Goal: Task Accomplishment & Management: Complete application form

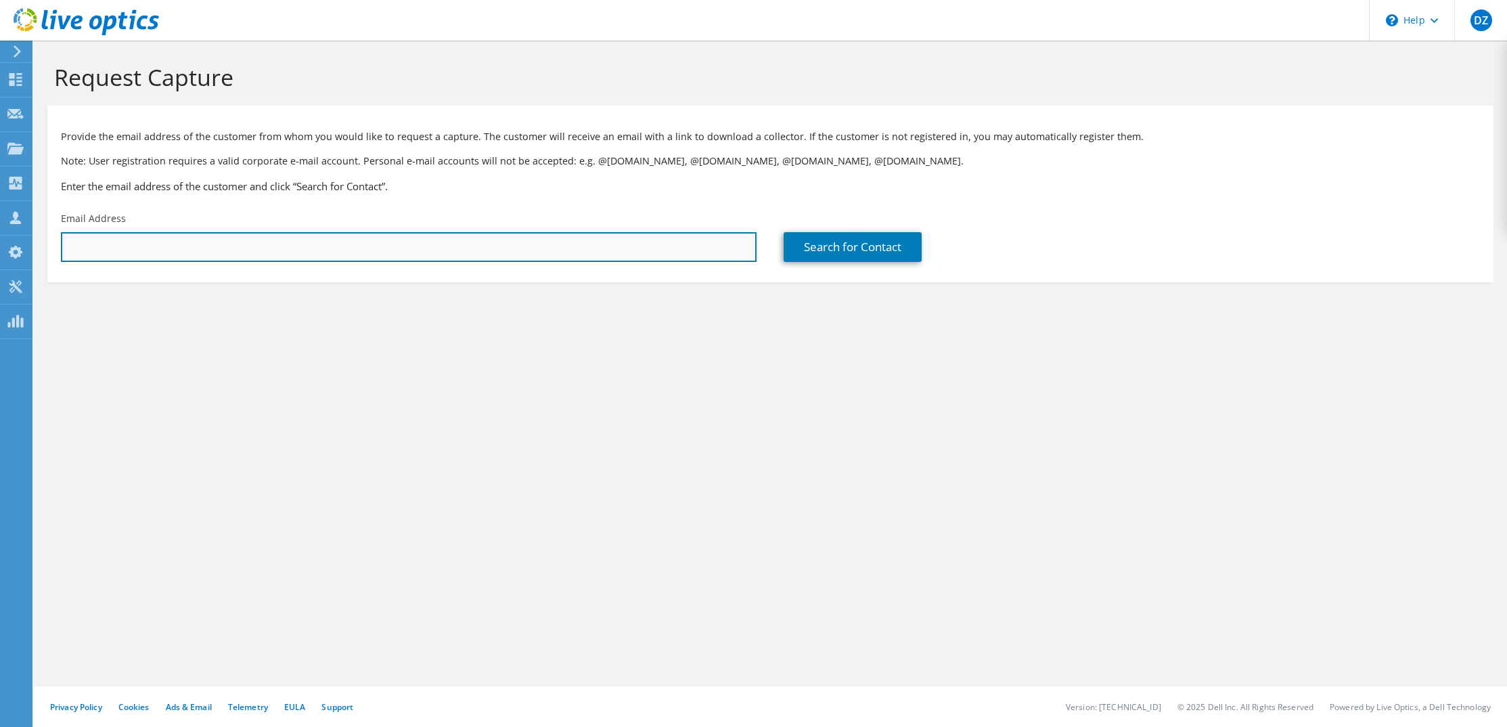
click at [208, 247] on input "text" at bounding box center [409, 247] width 696 height 30
paste input "[EMAIL_ADDRESS][DOMAIN_NAME]"
type input "[EMAIL_ADDRESS][DOMAIN_NAME]"
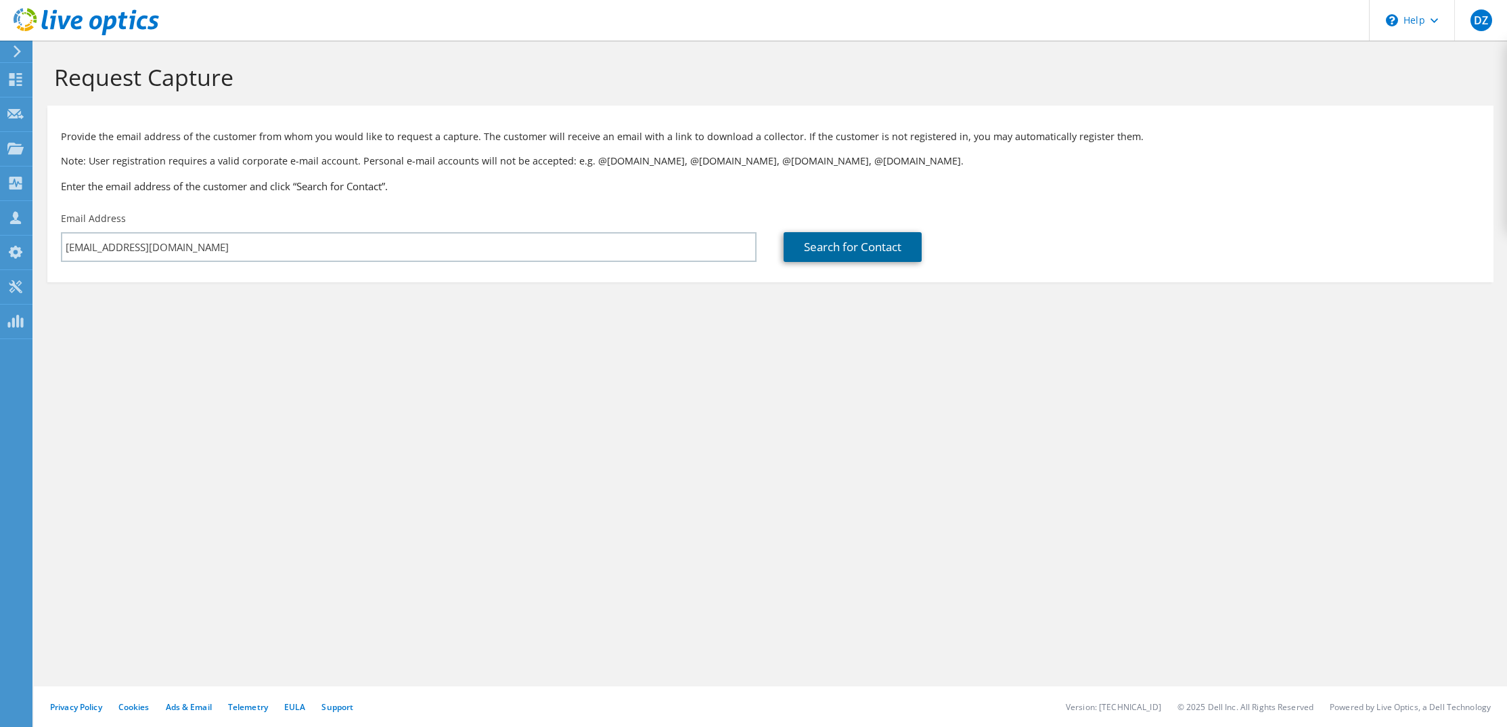
click at [832, 247] on link "Search for Contact" at bounding box center [853, 247] width 138 height 30
type input "FARMINGTON PUBLIC SCHOOLS"
type input "[PERSON_NAME]"
type input "[GEOGRAPHIC_DATA]"
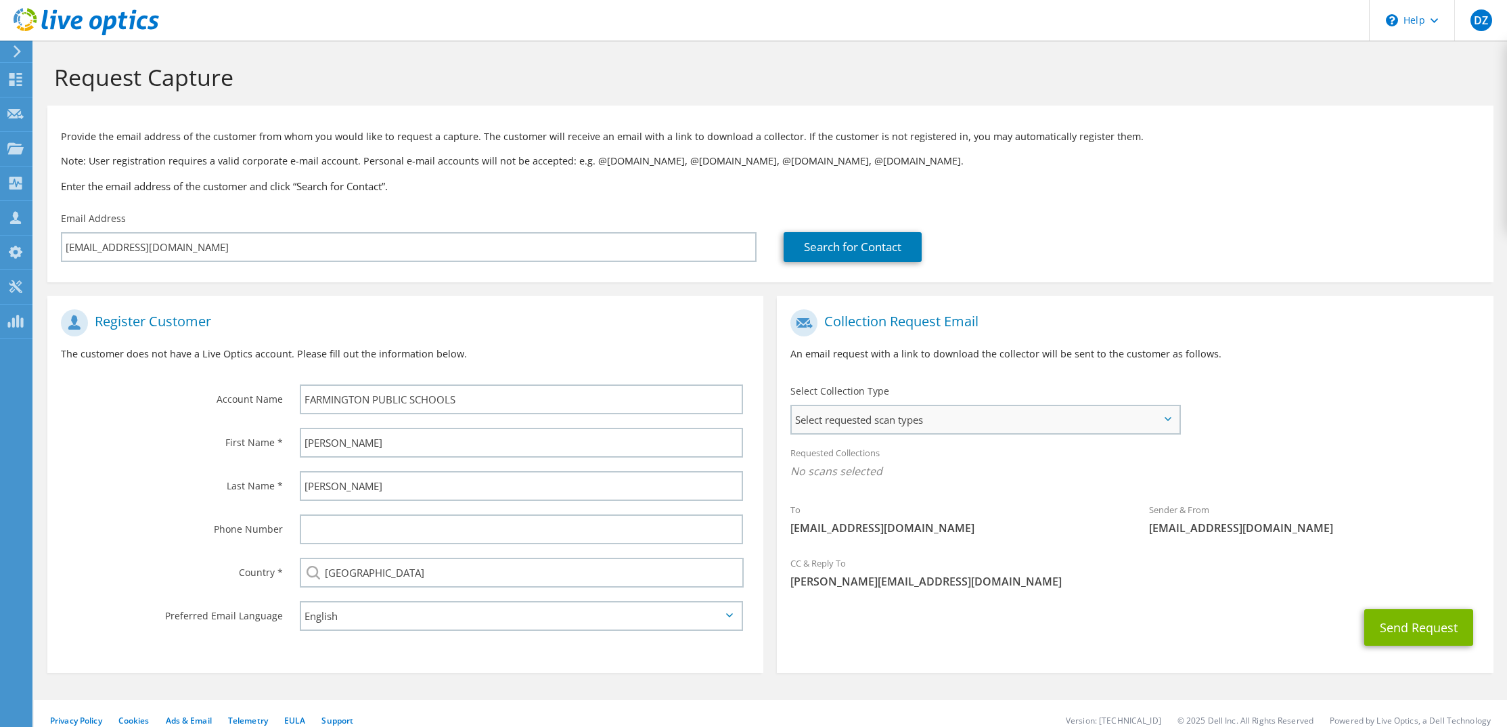
click at [1026, 420] on span "Select requested scan types" at bounding box center [985, 419] width 387 height 27
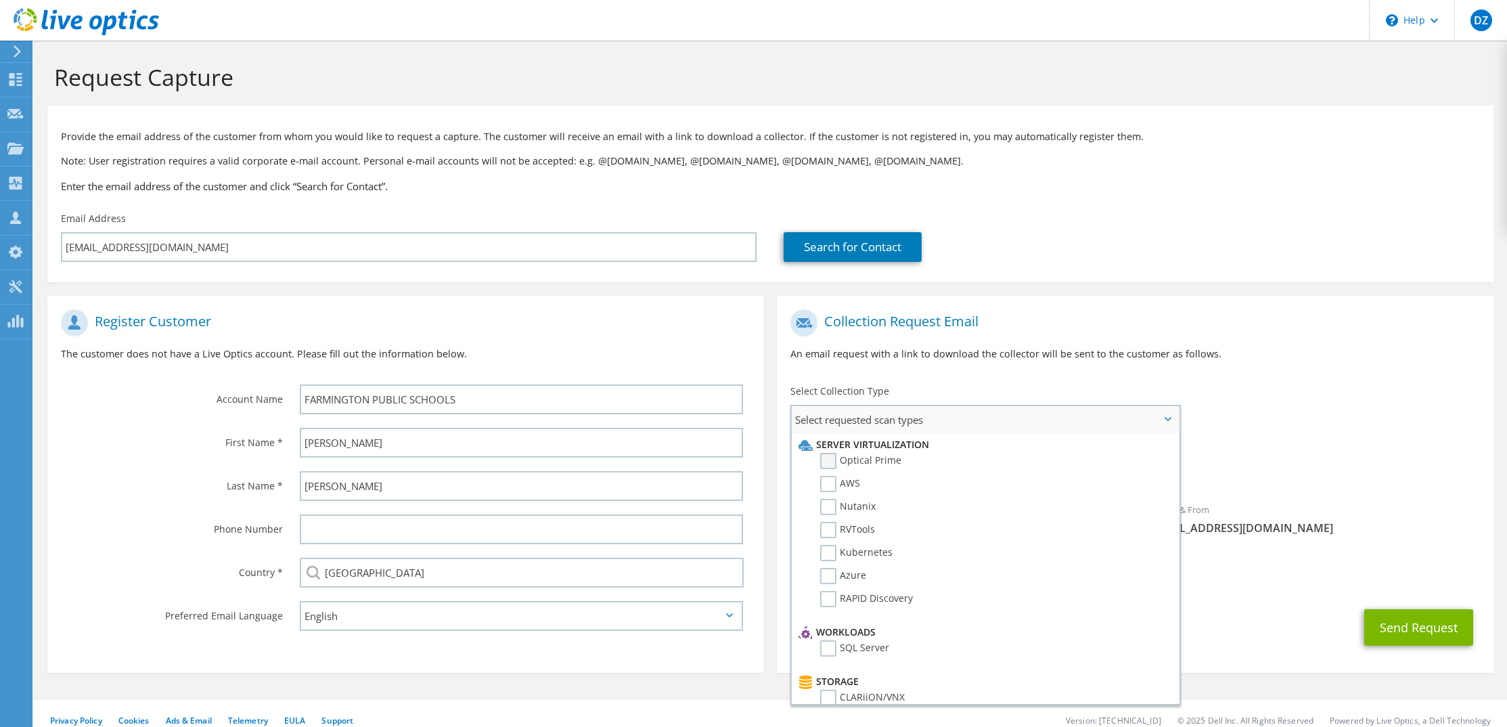
click at [835, 455] on label "Optical Prime" at bounding box center [860, 461] width 81 height 16
click at [0, 0] on input "Optical Prime" at bounding box center [0, 0] width 0 height 0
click at [1312, 386] on div "To [EMAIL_ADDRESS][DOMAIN_NAME] Sender & From [EMAIL_ADDRESS][DOMAIN_NAME]" at bounding box center [1135, 428] width 716 height 250
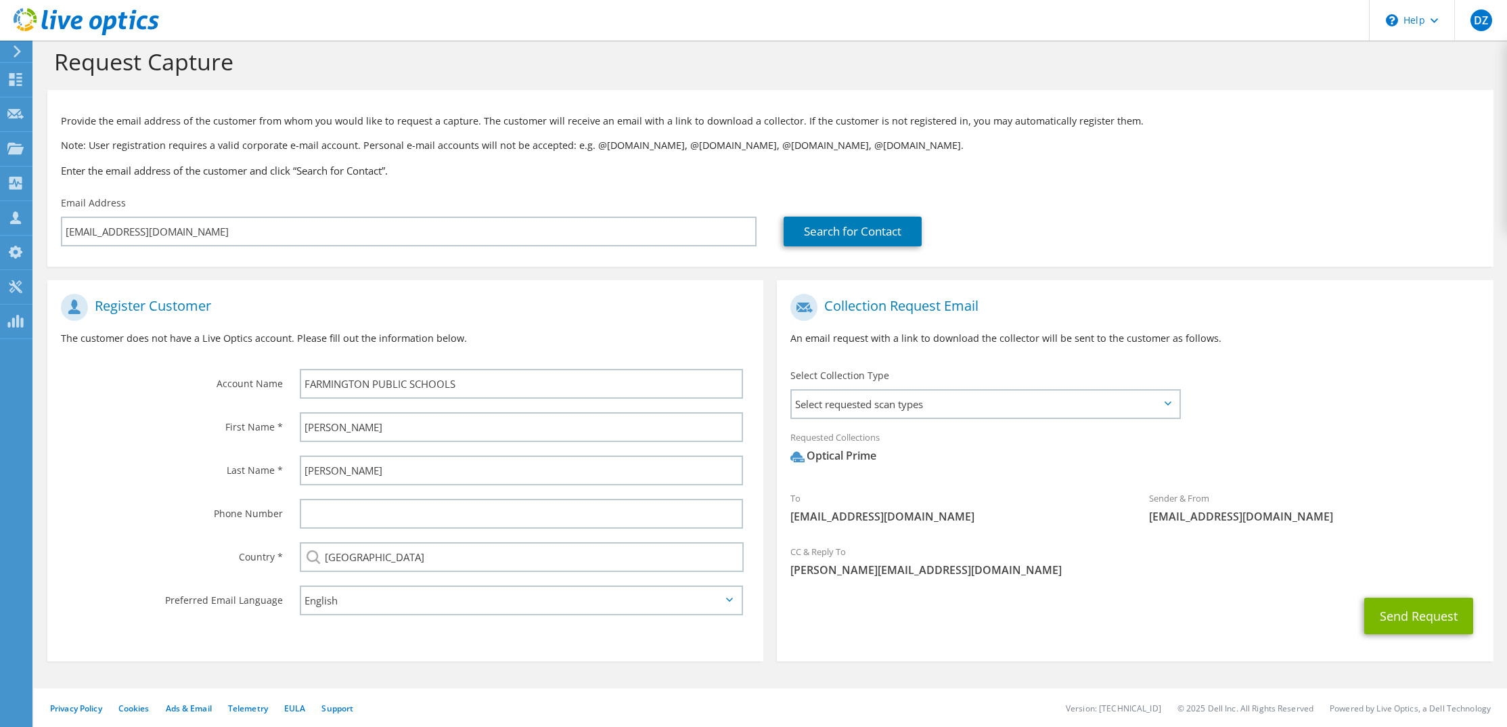
scroll to position [18, 0]
click at [1175, 406] on span "Select requested scan types" at bounding box center [985, 401] width 387 height 27
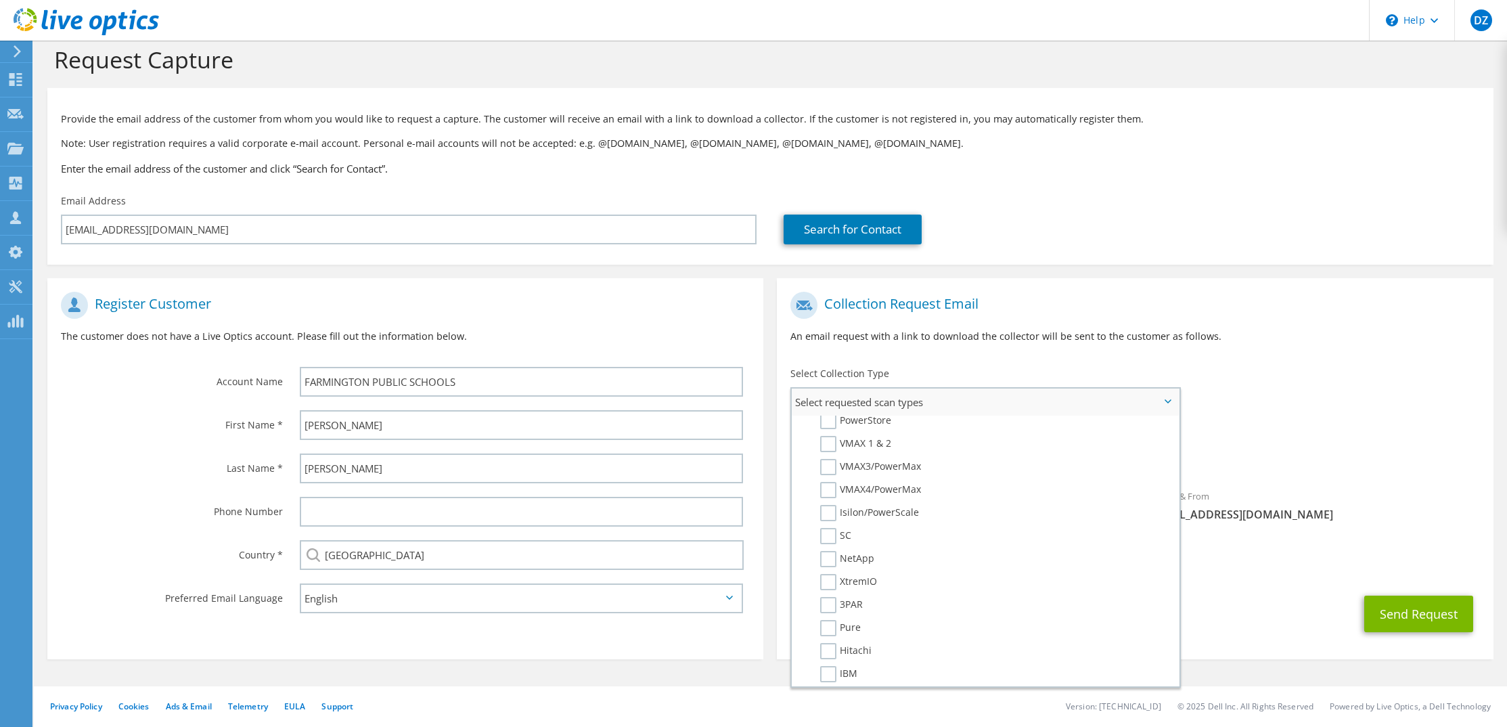
scroll to position [238, 0]
click at [1395, 619] on button "Send Request" at bounding box center [1418, 614] width 109 height 37
